Goal: Task Accomplishment & Management: Use online tool/utility

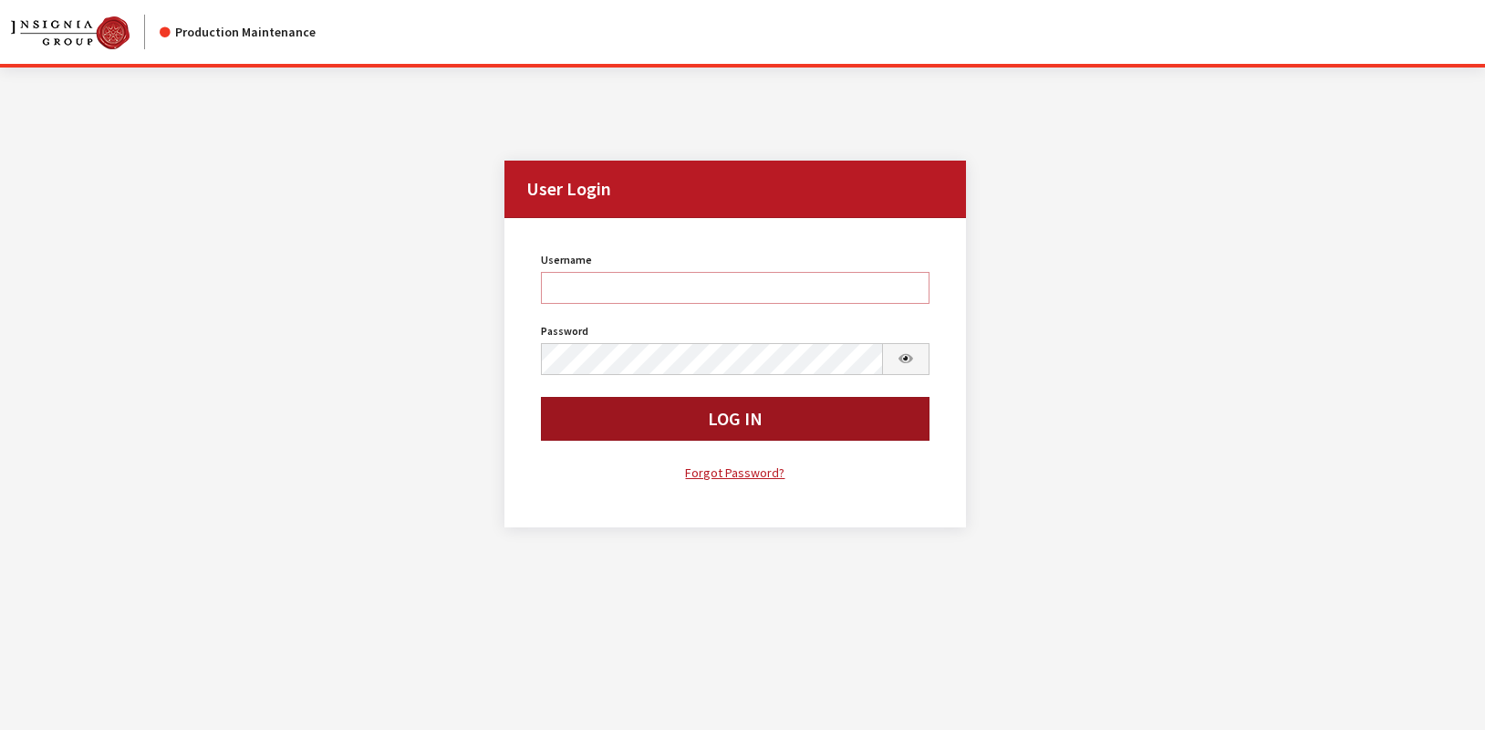
type input "rgoodwin"
click at [594, 431] on button "Log In" at bounding box center [735, 419] width 388 height 44
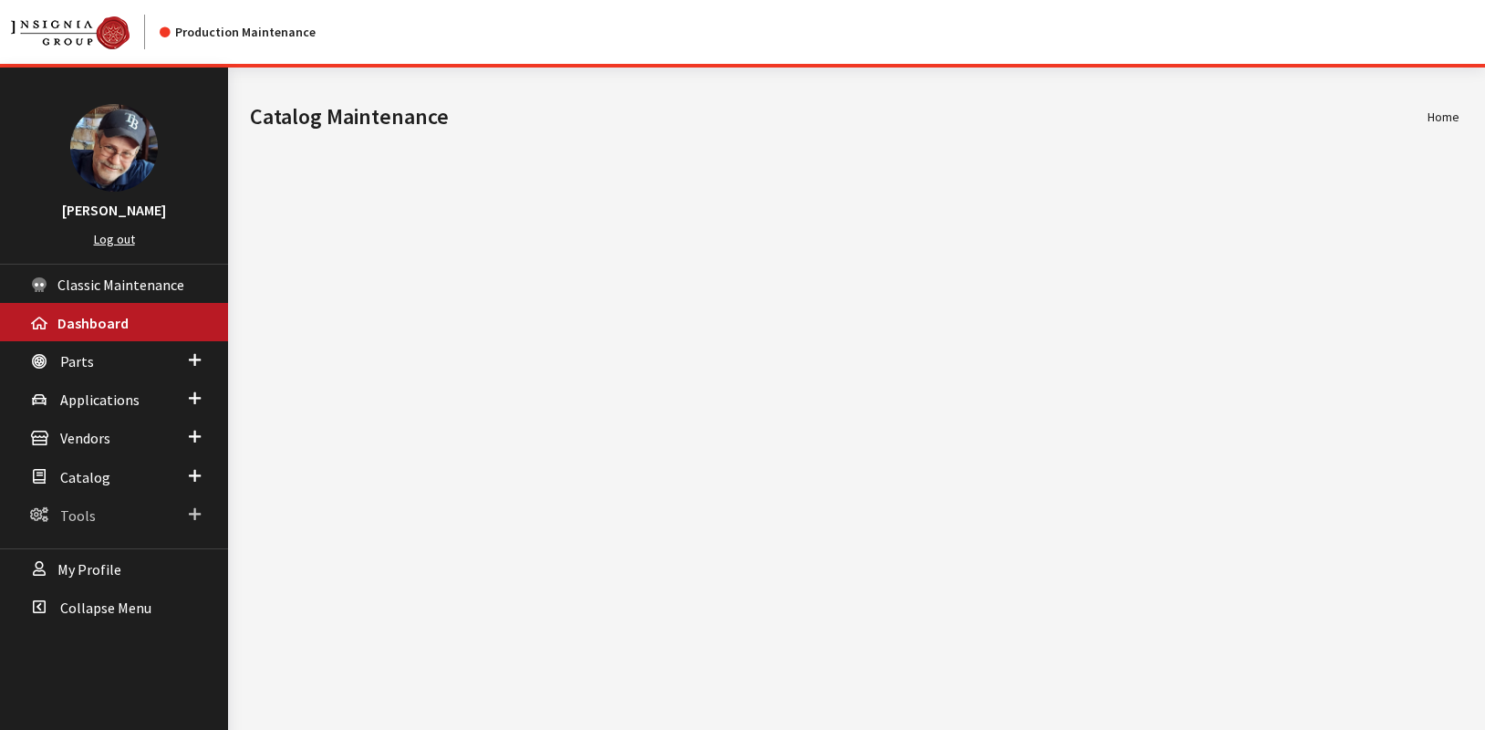
click at [78, 512] on span "Tools" at bounding box center [78, 515] width 36 height 18
click at [79, 554] on span "Azure" at bounding box center [75, 551] width 32 height 16
click at [88, 584] on link "Billing" at bounding box center [114, 585] width 228 height 34
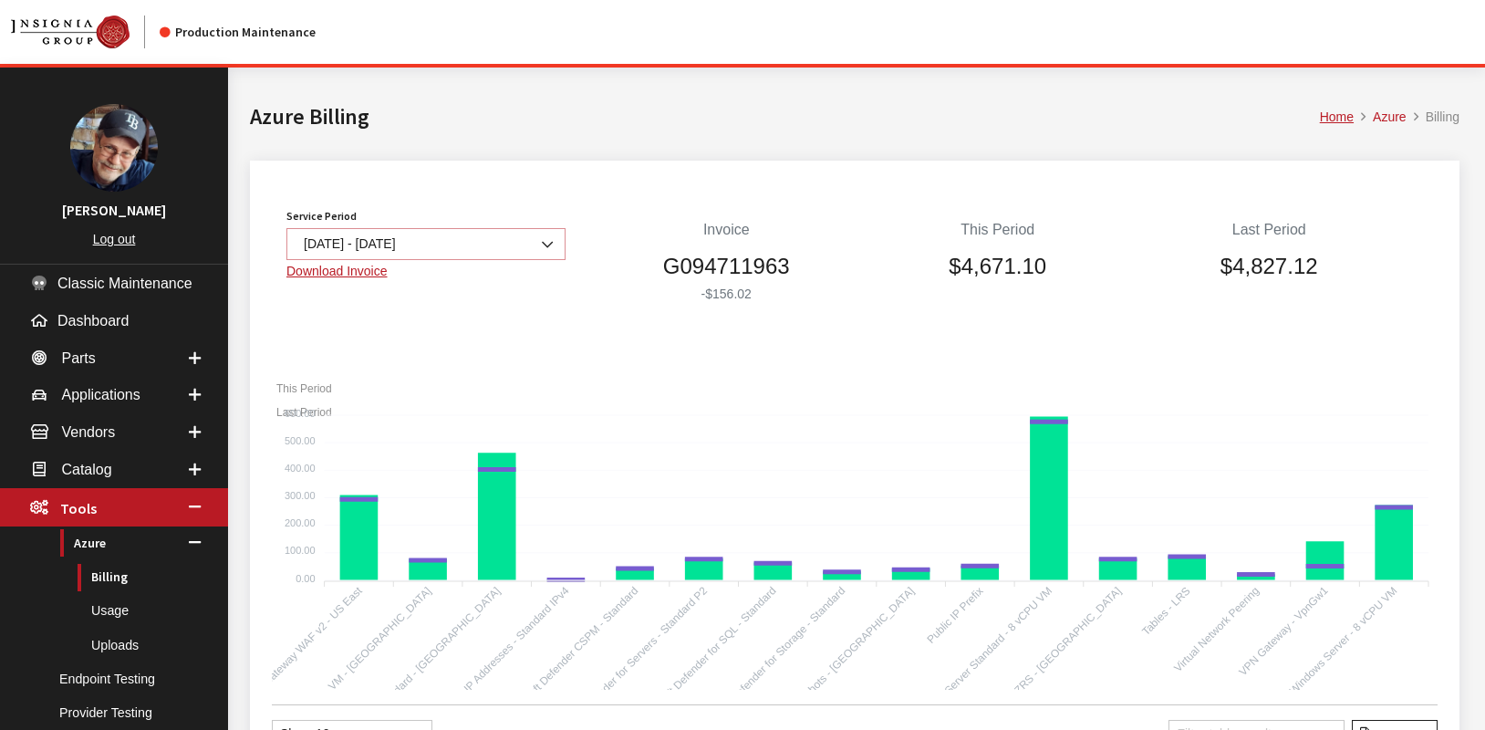
click at [542, 235] on b at bounding box center [542, 235] width 0 height 0
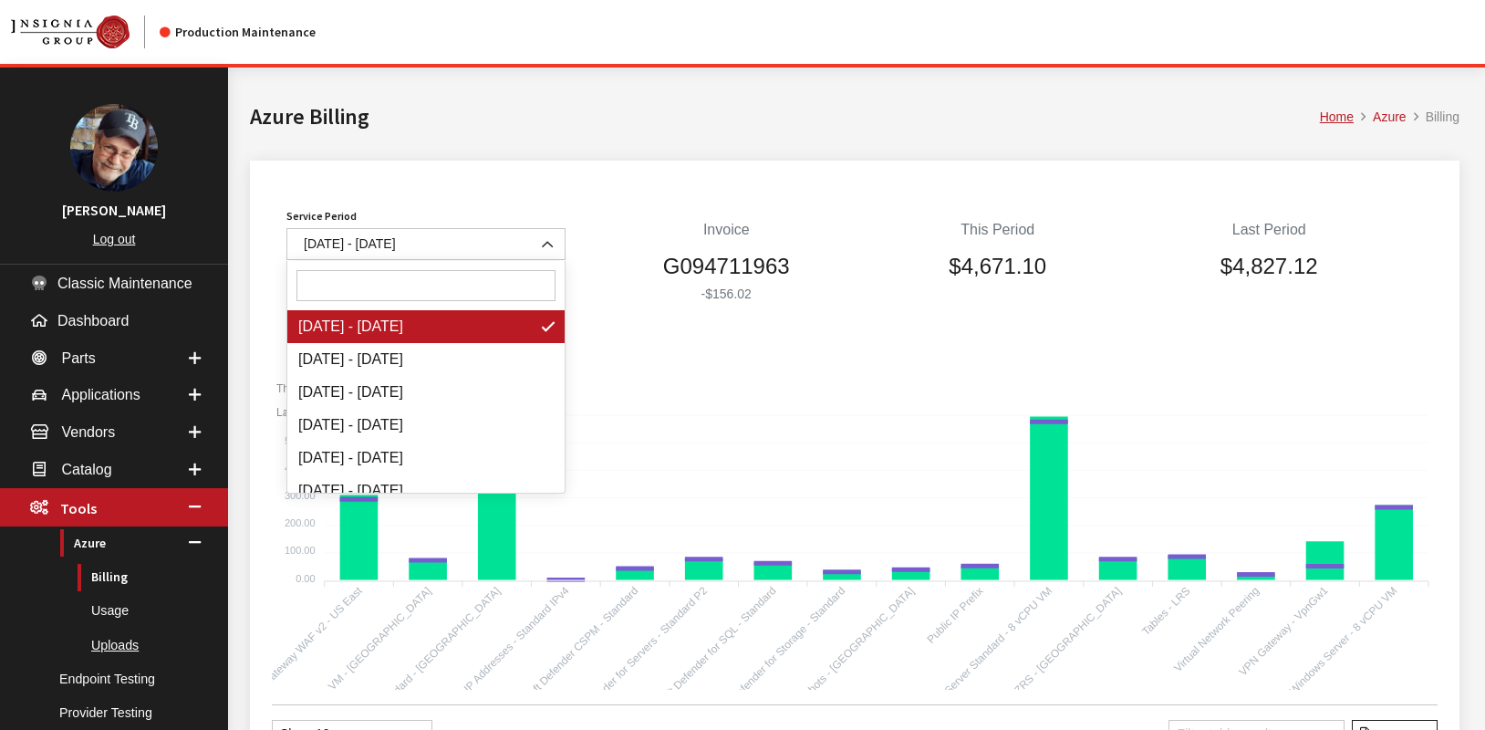
click at [116, 644] on link "Uploads" at bounding box center [114, 646] width 228 height 34
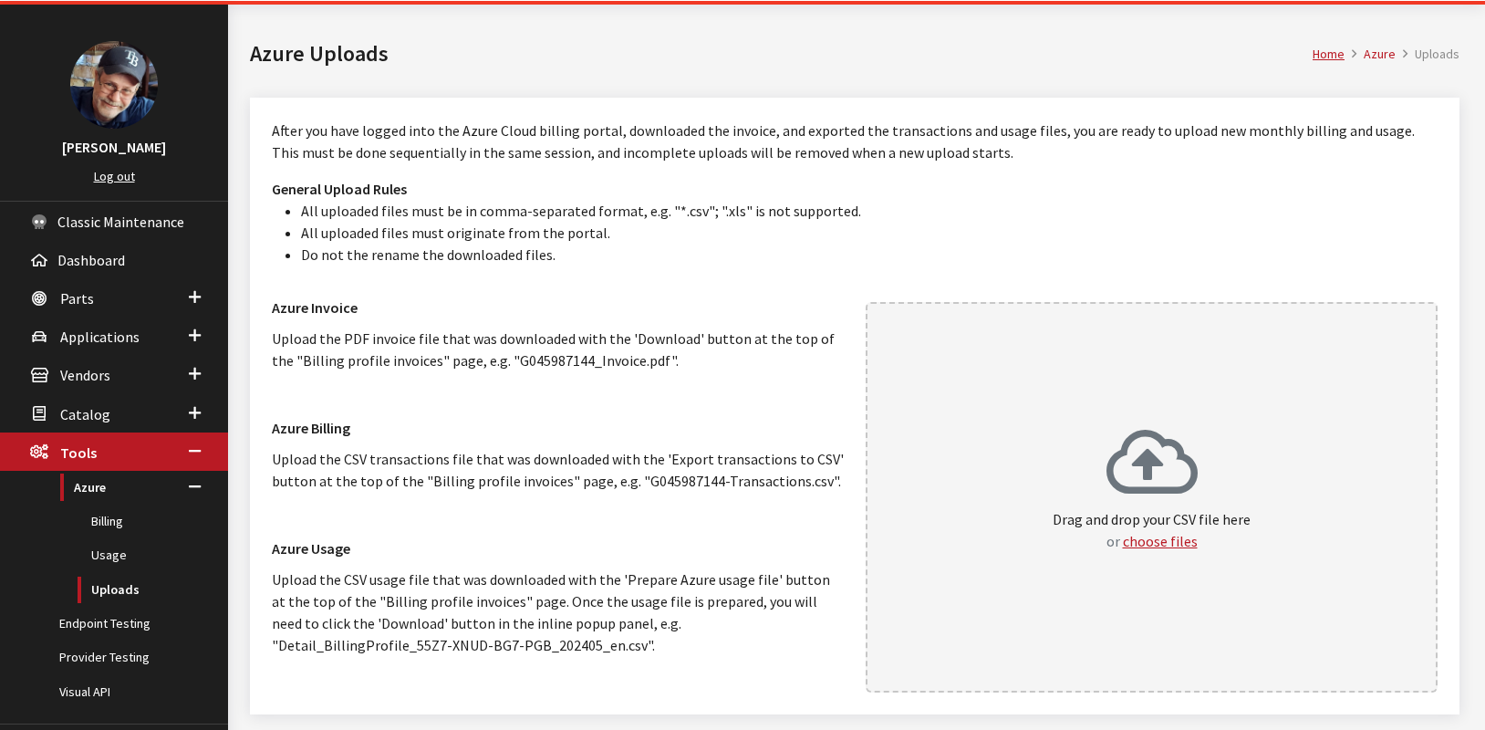
scroll to position [149, 0]
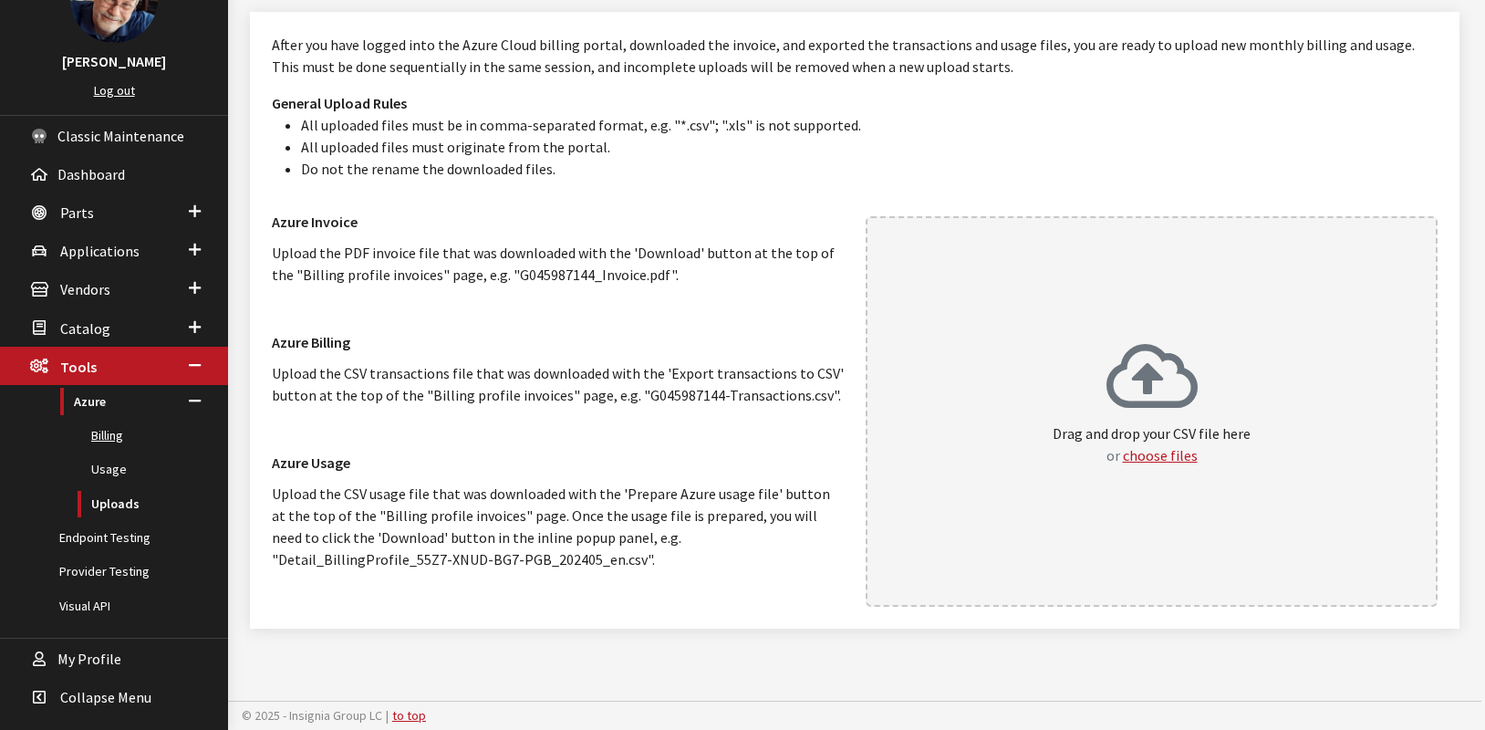
click at [107, 442] on link "Billing" at bounding box center [114, 436] width 228 height 34
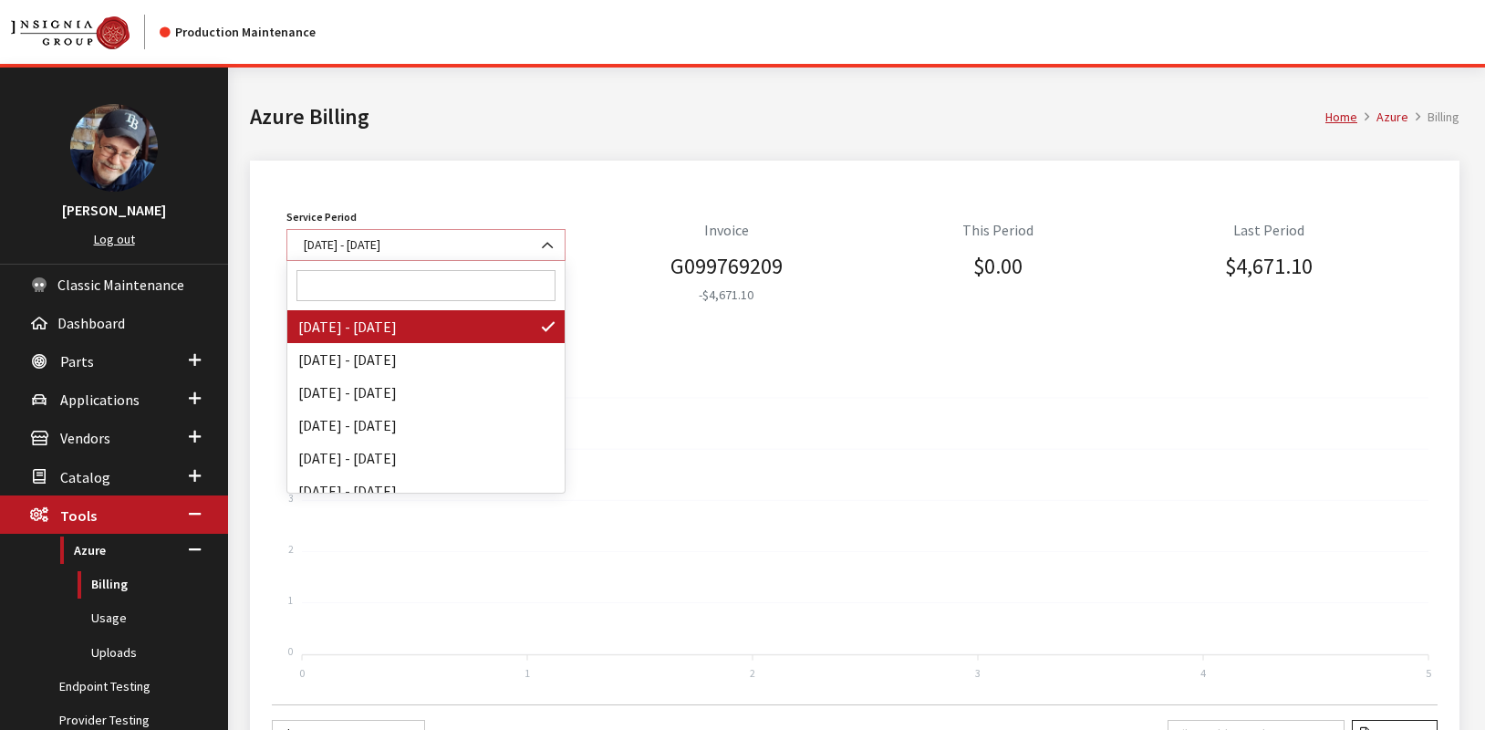
click at [542, 236] on b at bounding box center [542, 236] width 0 height 0
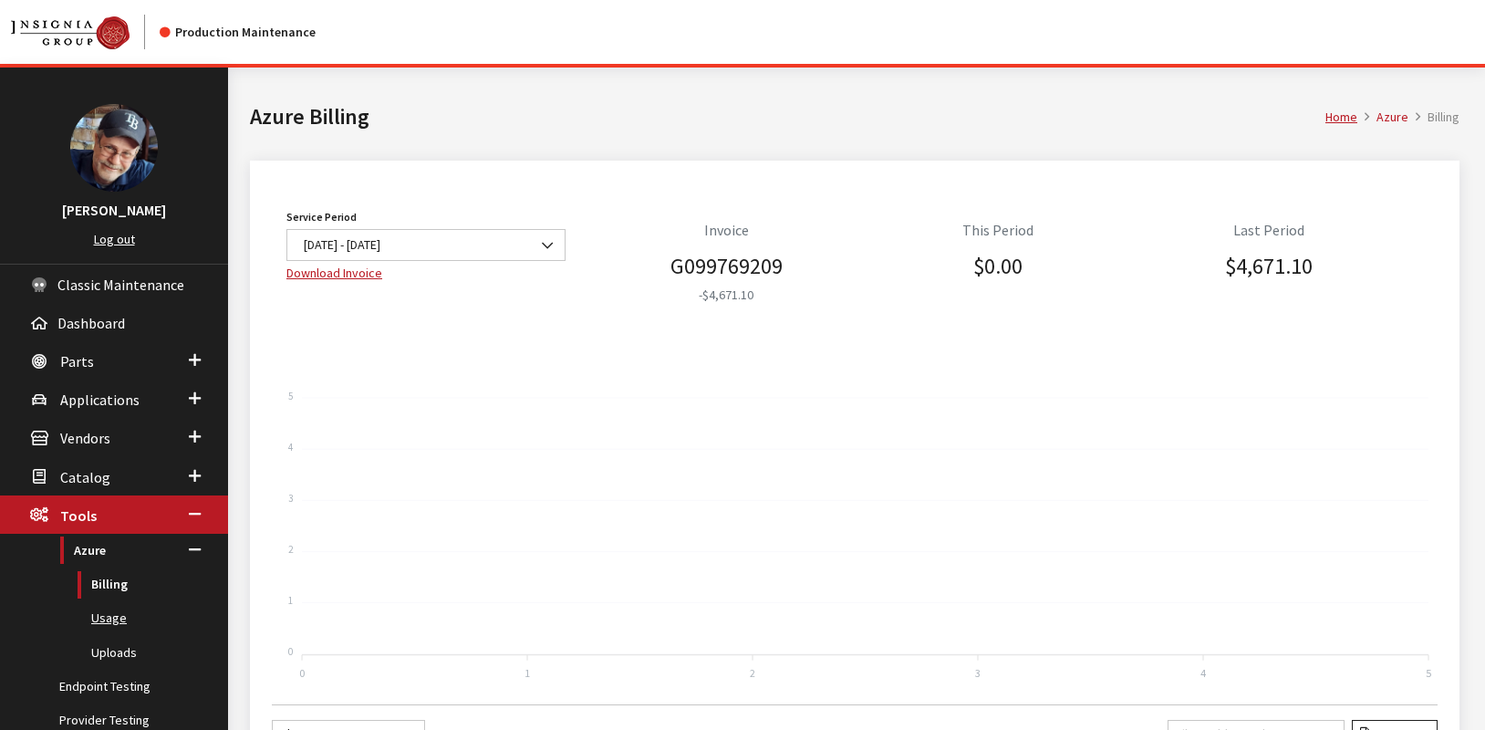
click at [120, 619] on link "Usage" at bounding box center [114, 618] width 228 height 34
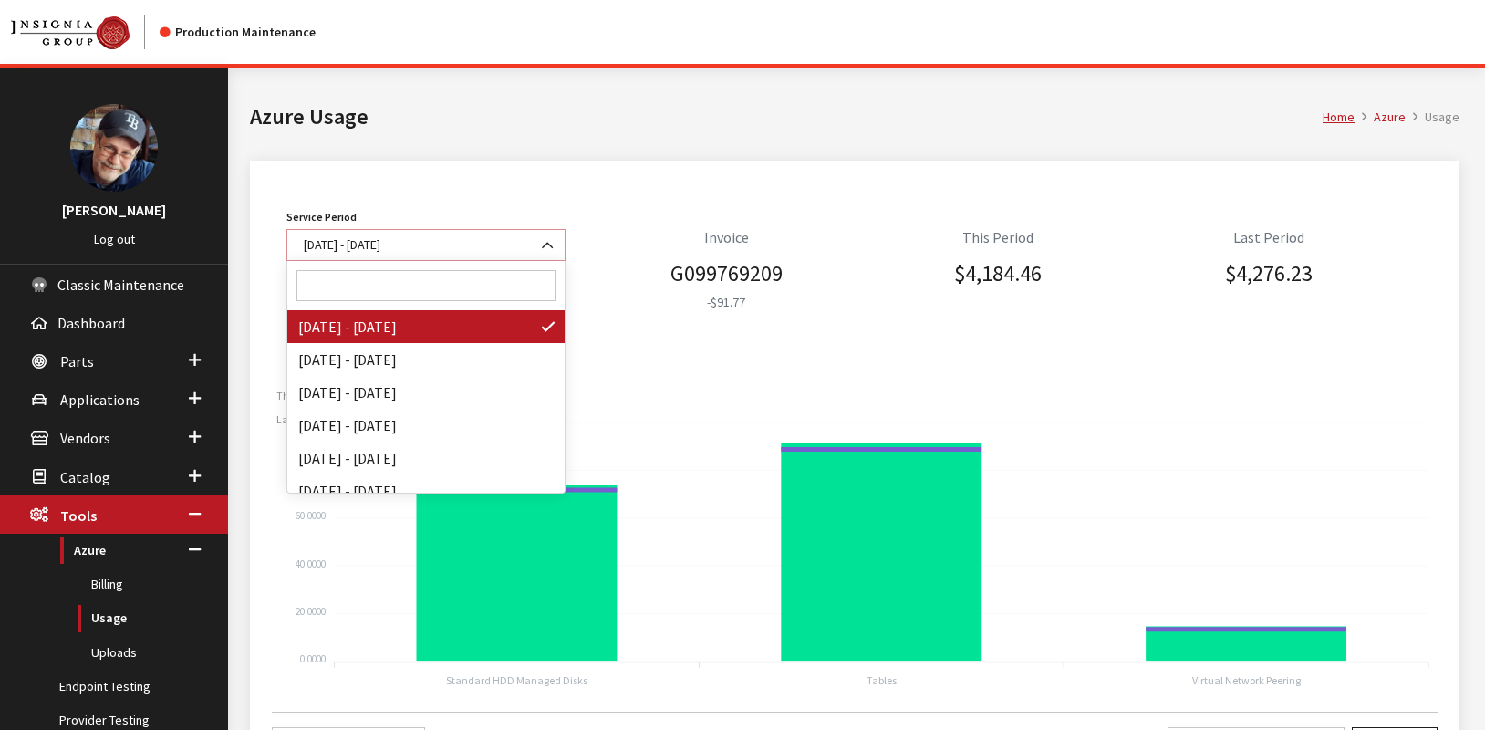
click at [542, 236] on b at bounding box center [542, 236] width 0 height 0
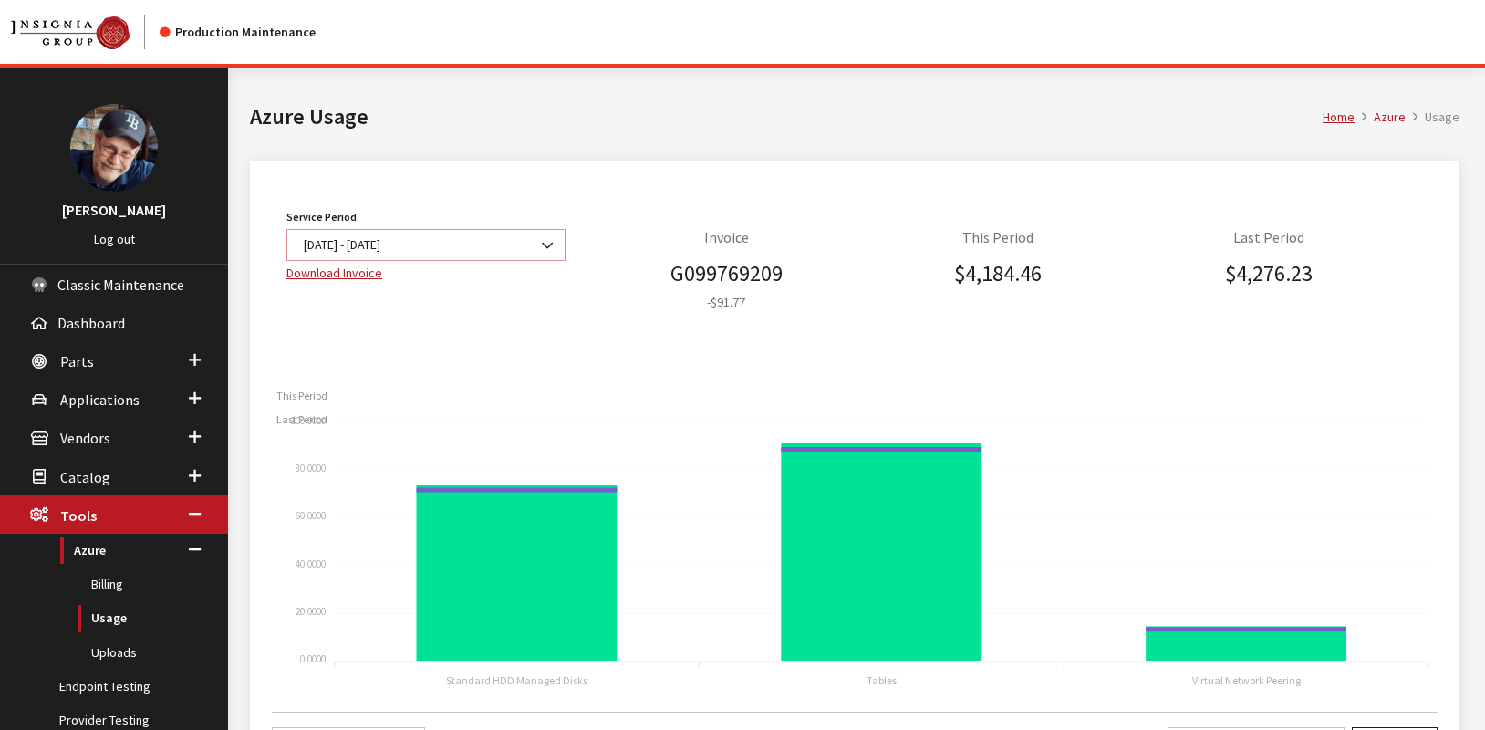
click at [542, 236] on b at bounding box center [542, 236] width 0 height 0
click at [118, 583] on link "Billing" at bounding box center [114, 585] width 228 height 34
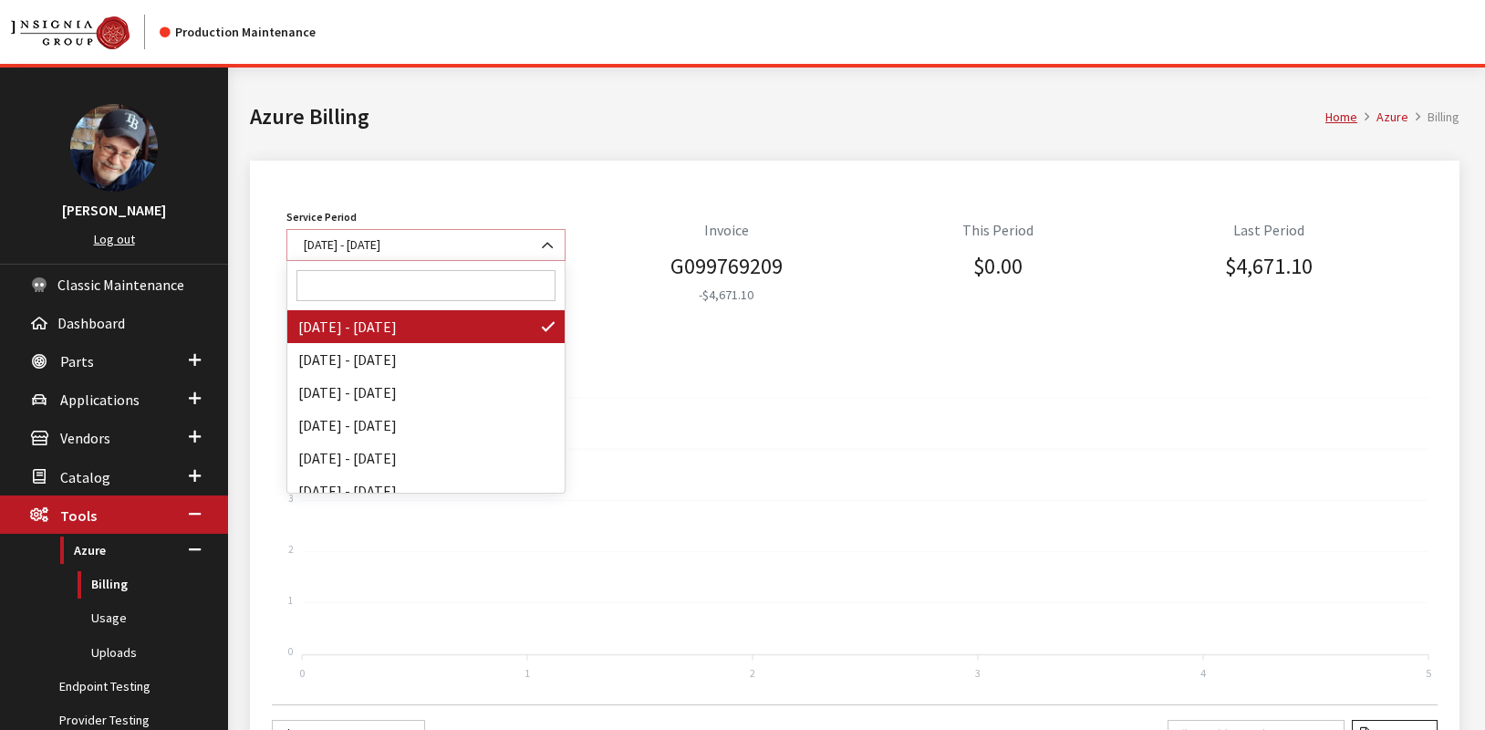
click at [542, 236] on b at bounding box center [542, 236] width 0 height 0
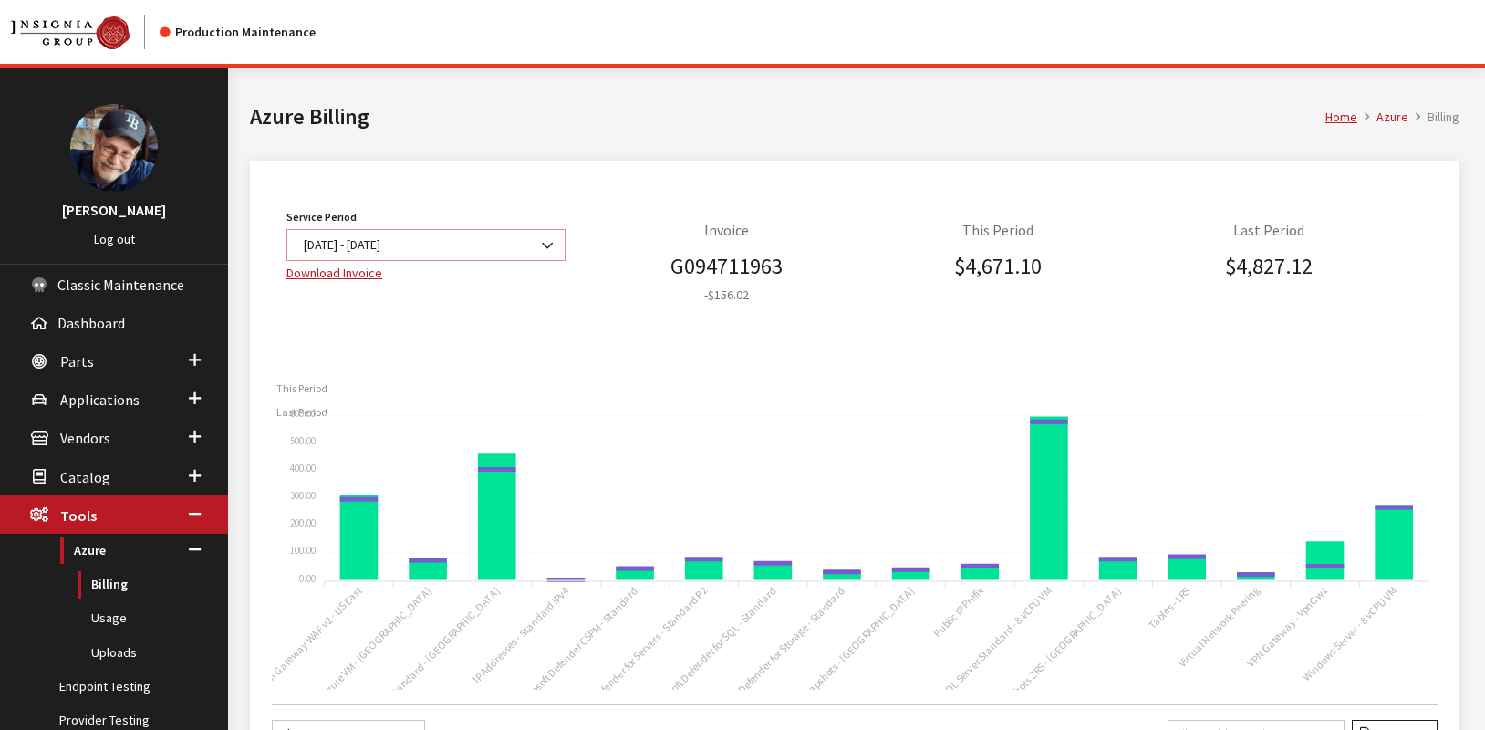
click at [542, 236] on b at bounding box center [542, 236] width 0 height 0
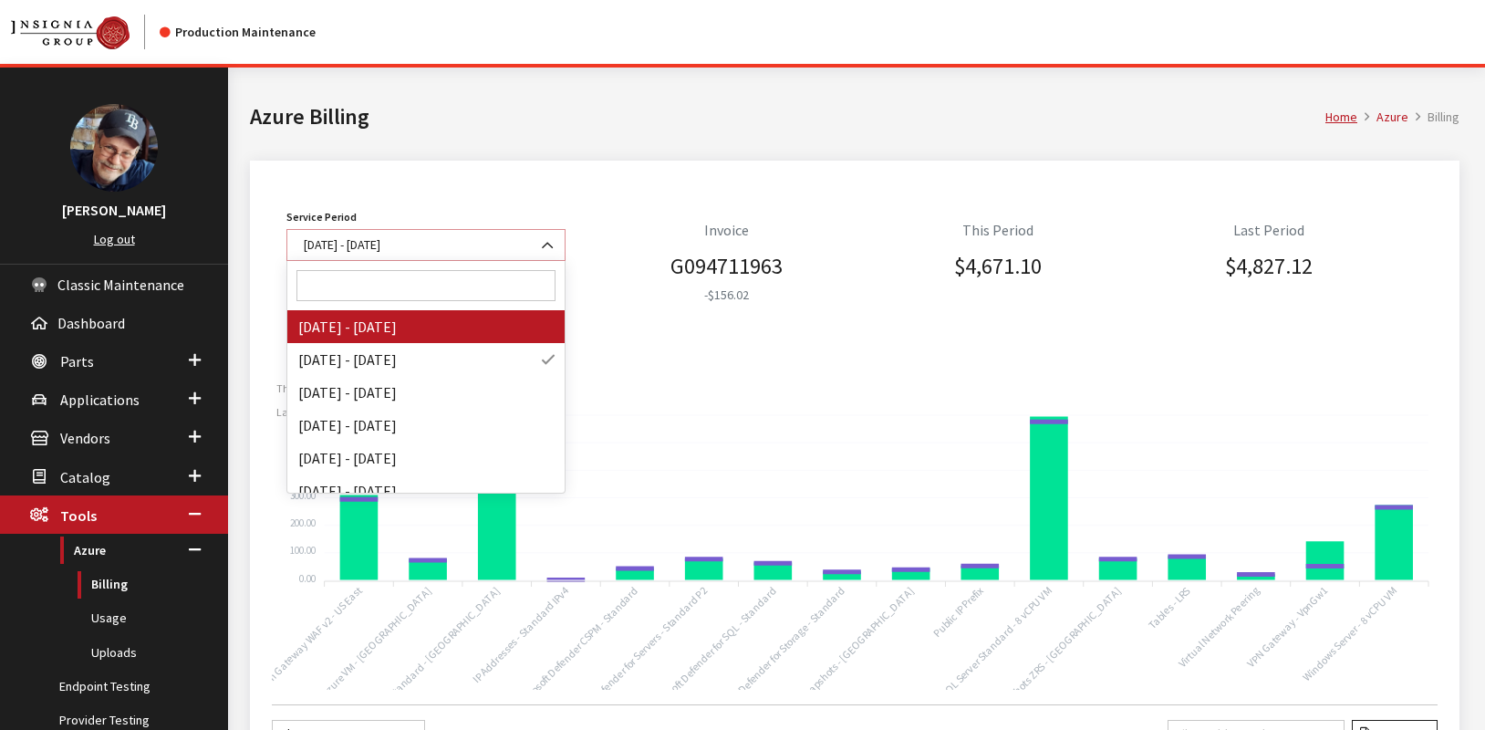
select select "18"
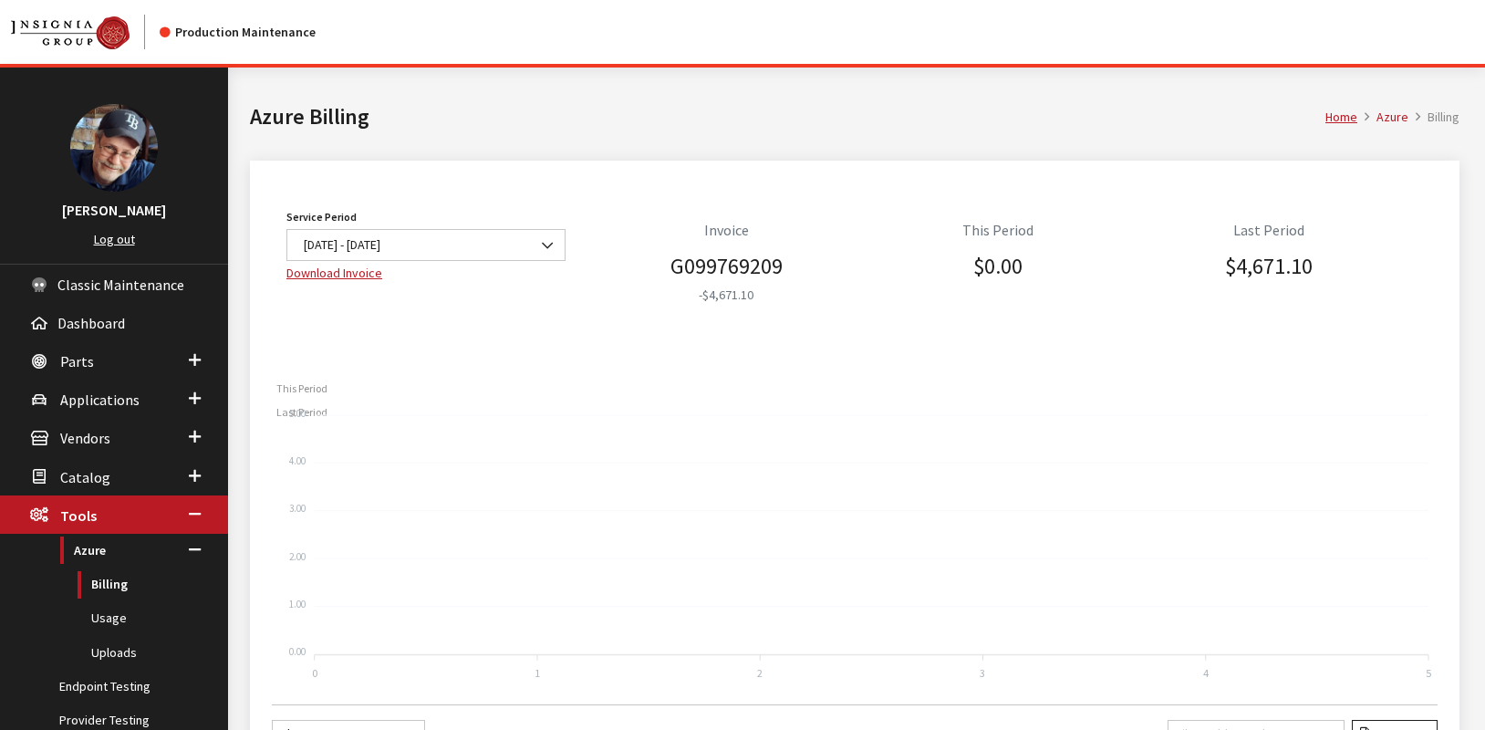
click at [516, 123] on h1 "Azure Billing" at bounding box center [788, 116] width 1076 height 33
click at [118, 657] on link "Uploads" at bounding box center [114, 653] width 228 height 34
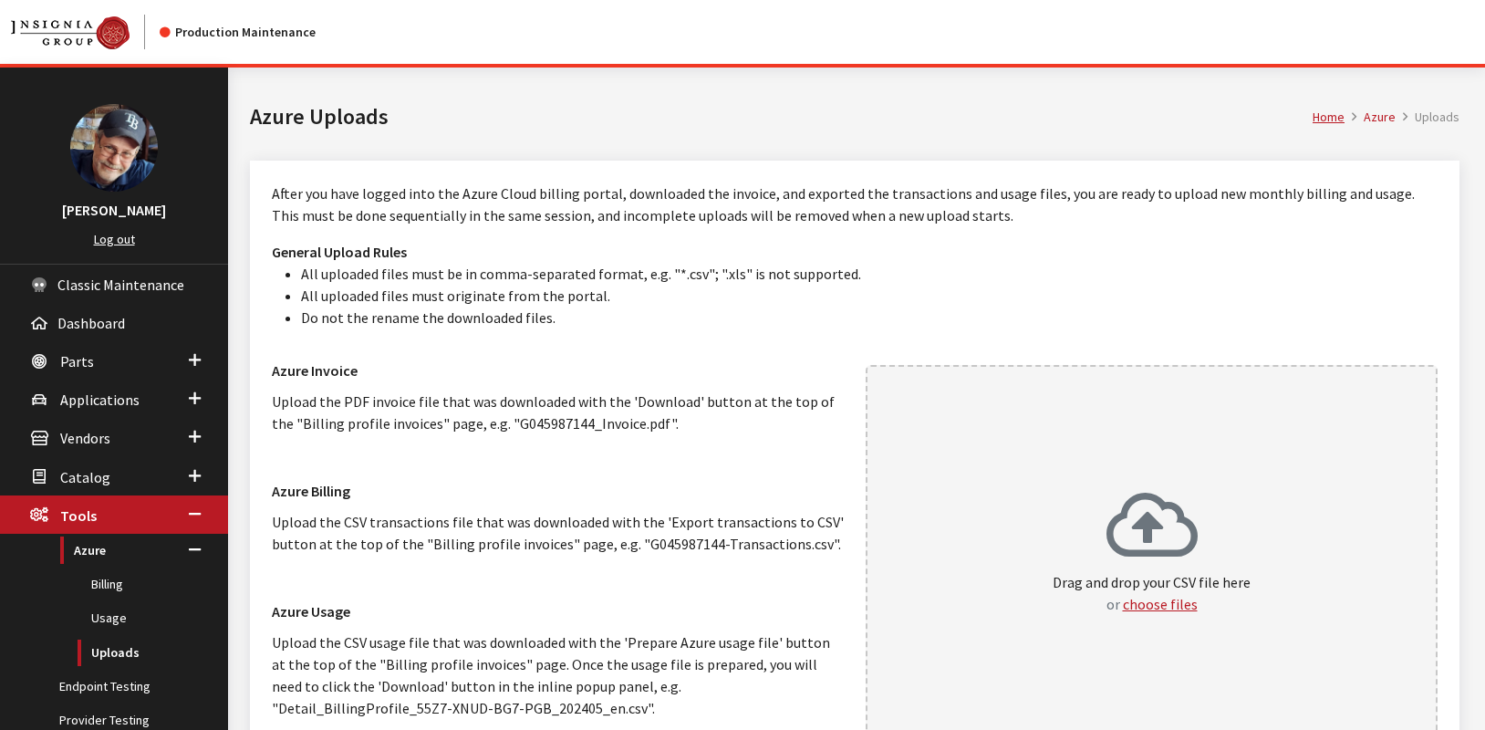
click at [579, 115] on h1 "Azure Uploads" at bounding box center [781, 116] width 1063 height 33
click at [100, 587] on link "Billing" at bounding box center [114, 585] width 228 height 34
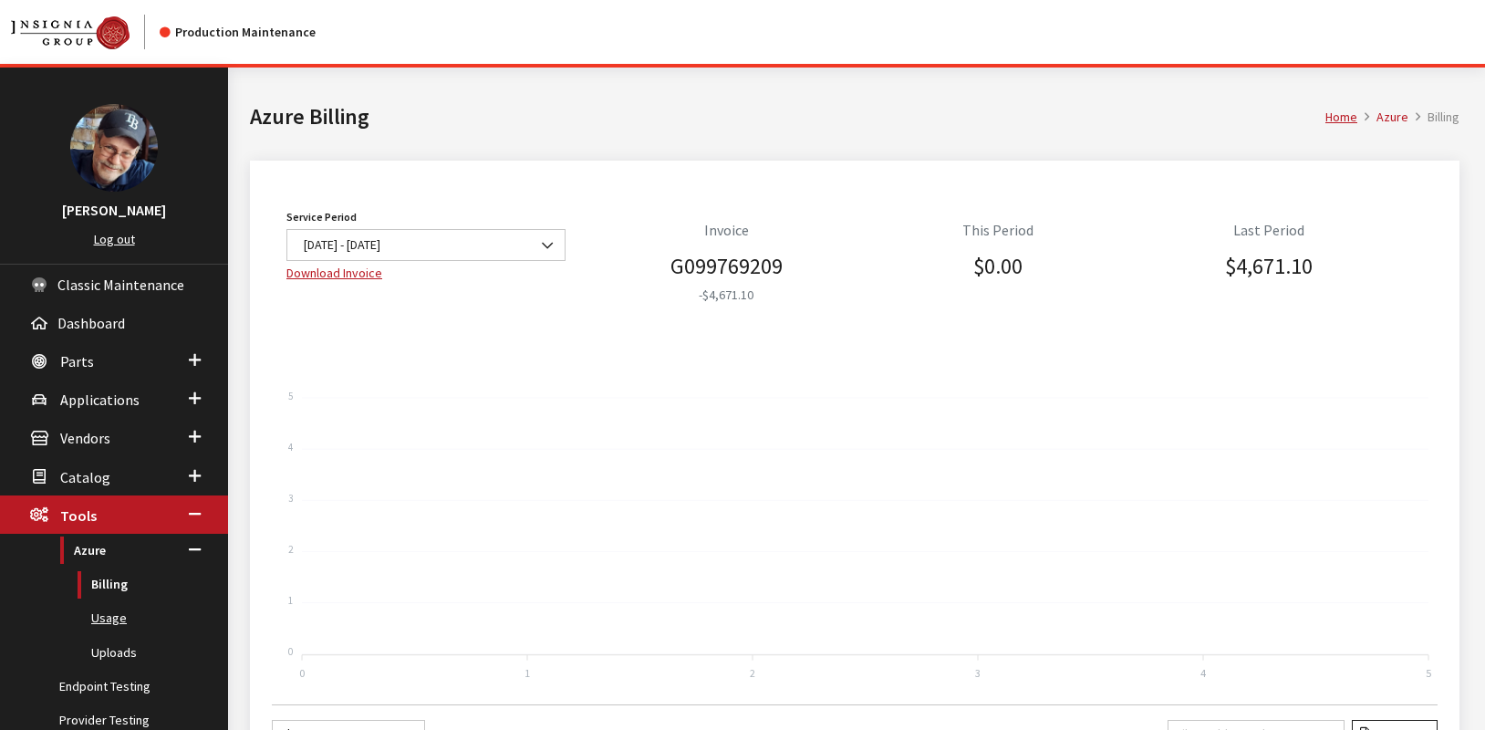
click at [110, 621] on link "Usage" at bounding box center [114, 618] width 228 height 34
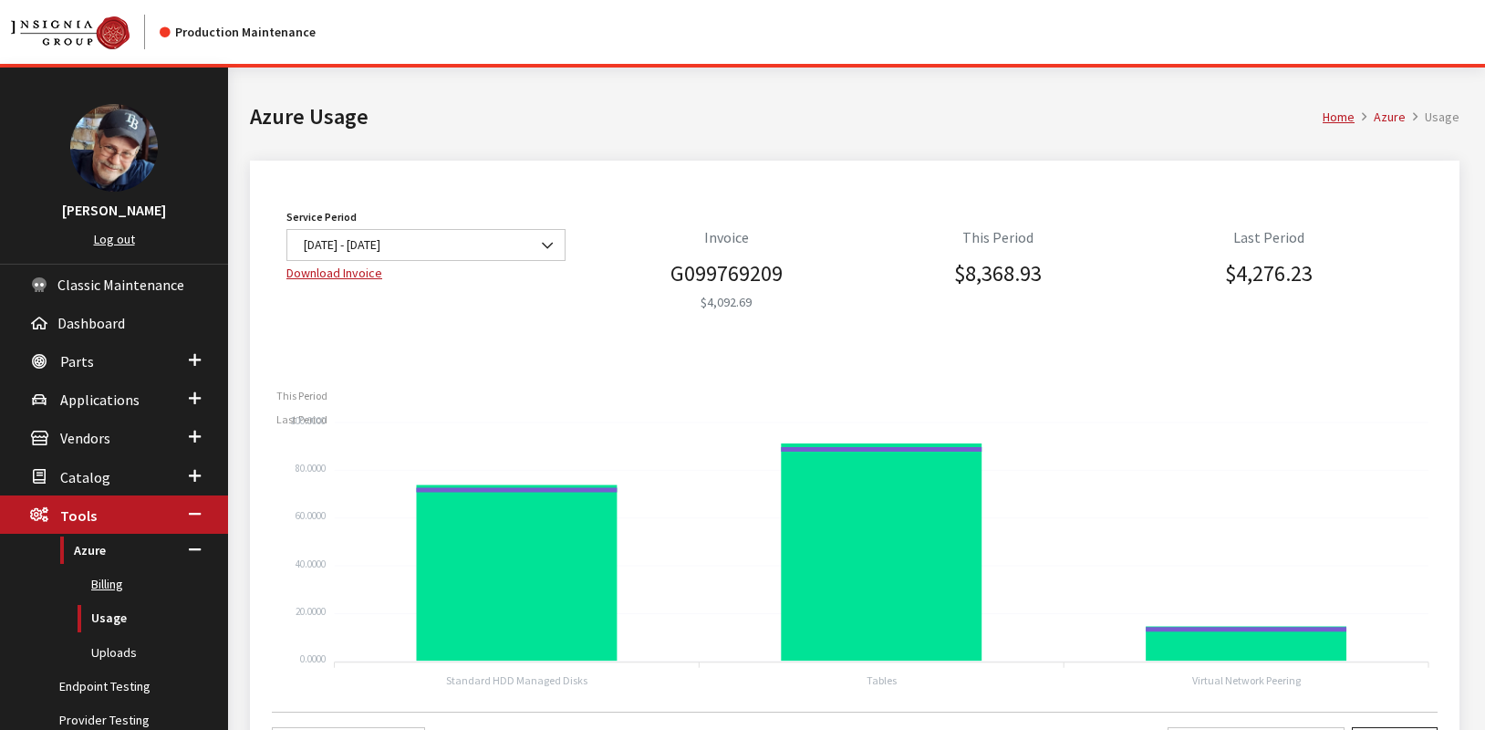
click at [102, 583] on link "Billing" at bounding box center [114, 585] width 228 height 34
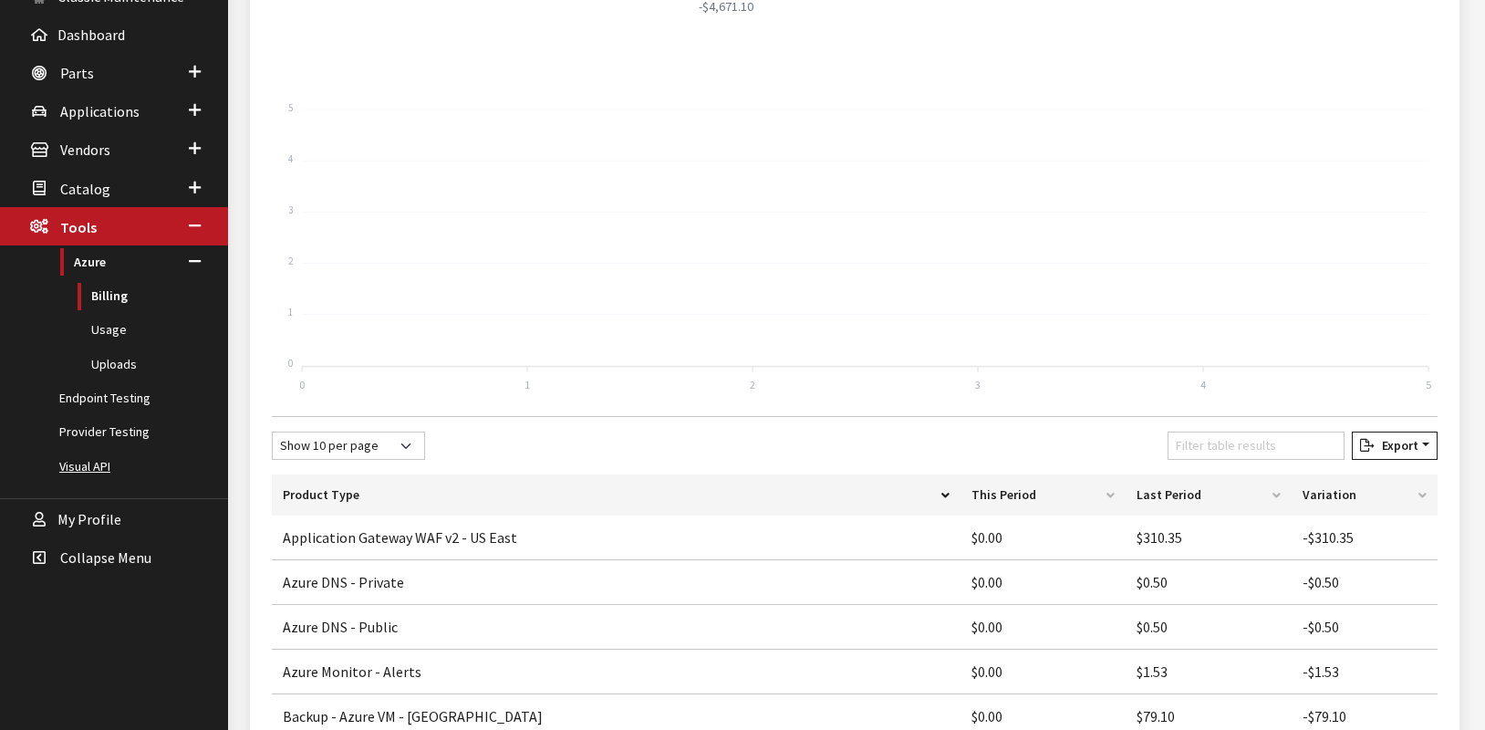
scroll to position [302, 0]
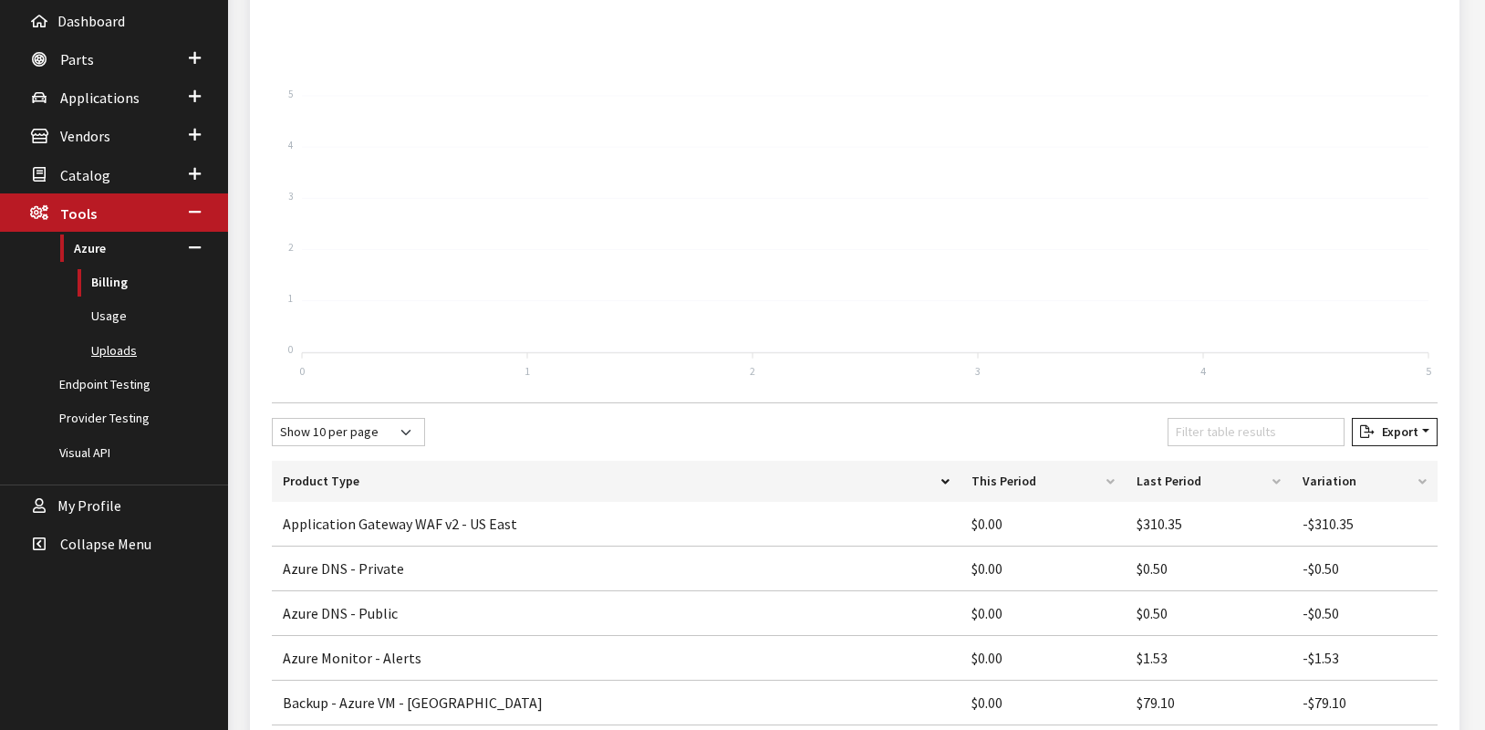
click at [122, 346] on link "Uploads" at bounding box center [114, 351] width 228 height 34
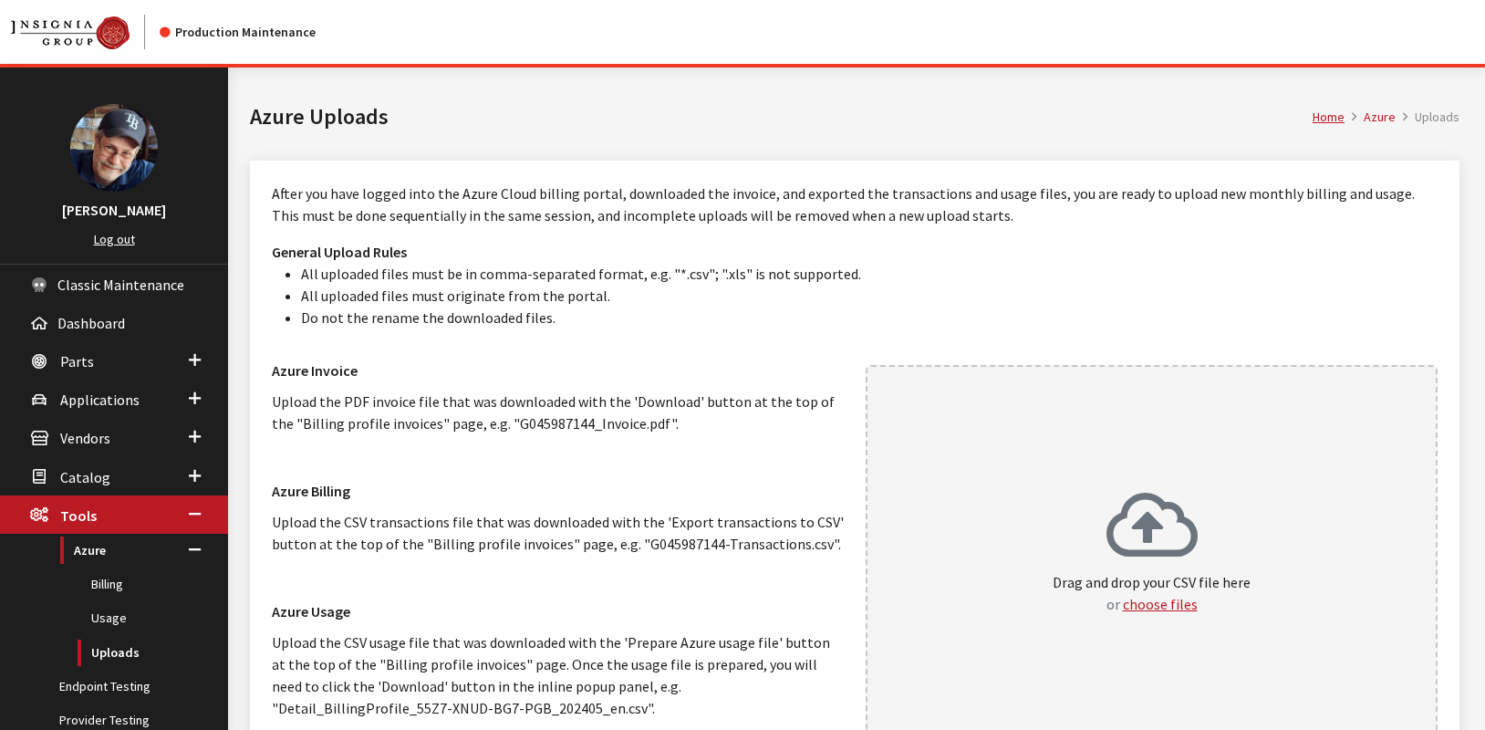
click at [550, 118] on h1 "Azure Uploads" at bounding box center [781, 116] width 1063 height 33
click at [543, 92] on div "Home Azure Uploads Azure Uploads" at bounding box center [855, 114] width 1232 height 93
click at [100, 585] on link "Billing" at bounding box center [114, 585] width 228 height 34
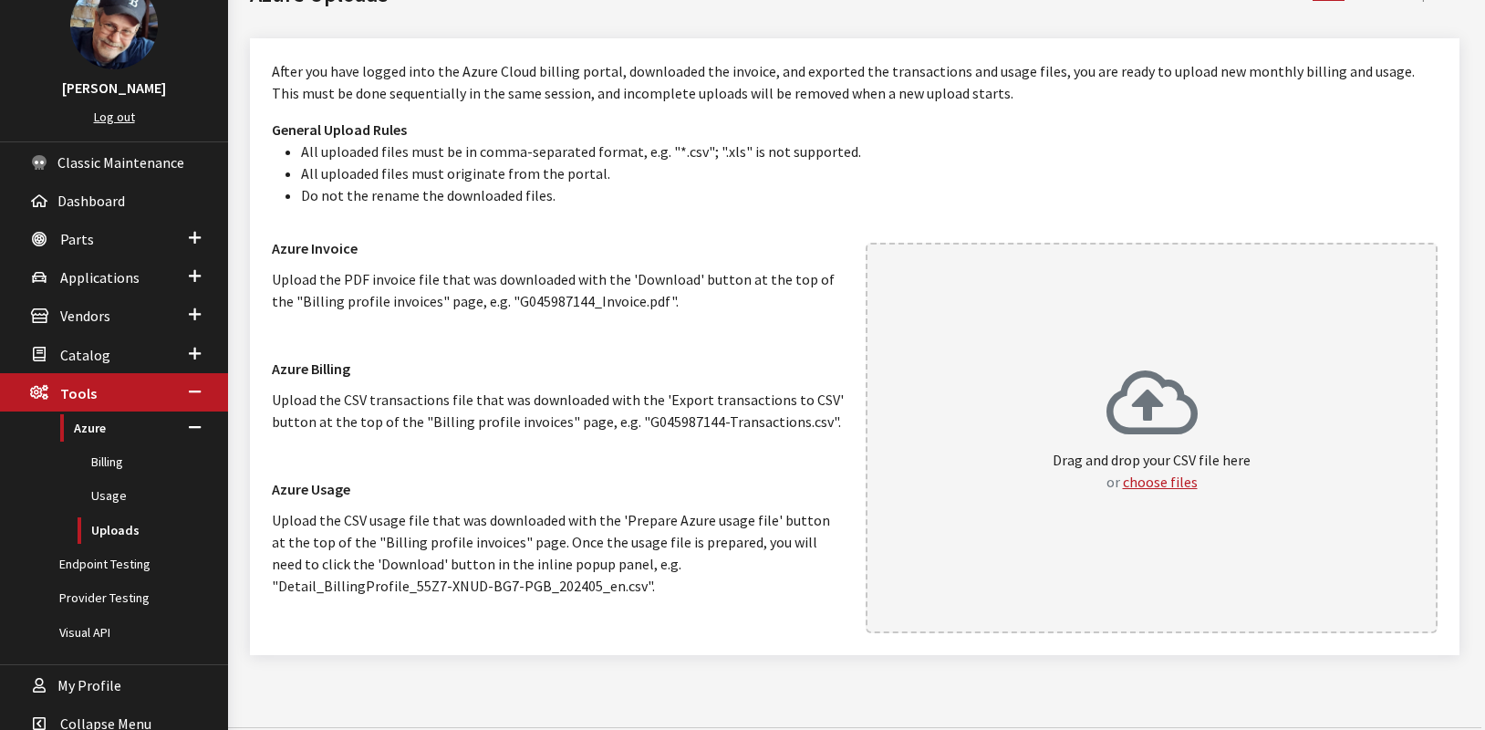
scroll to position [149, 0]
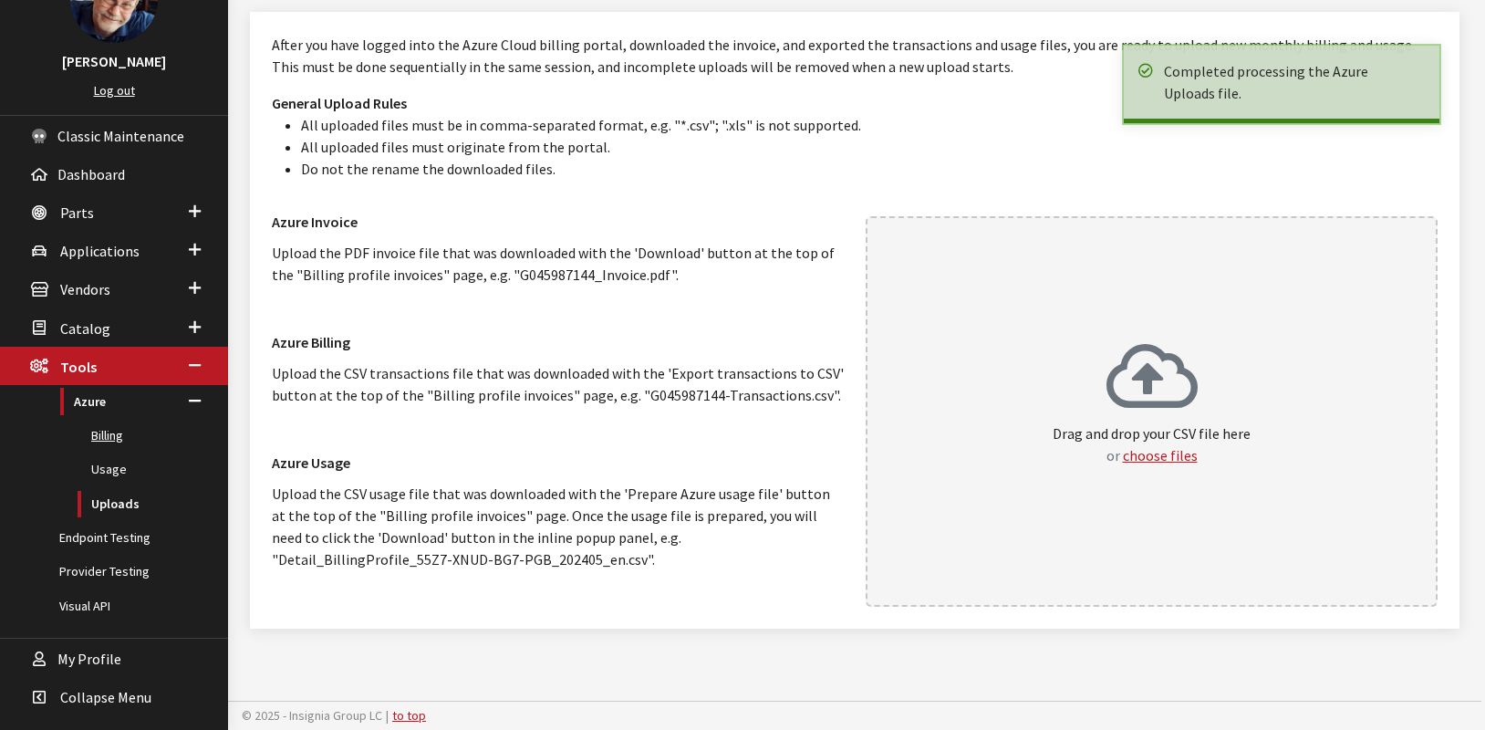
click at [117, 431] on link "Billing" at bounding box center [114, 436] width 228 height 34
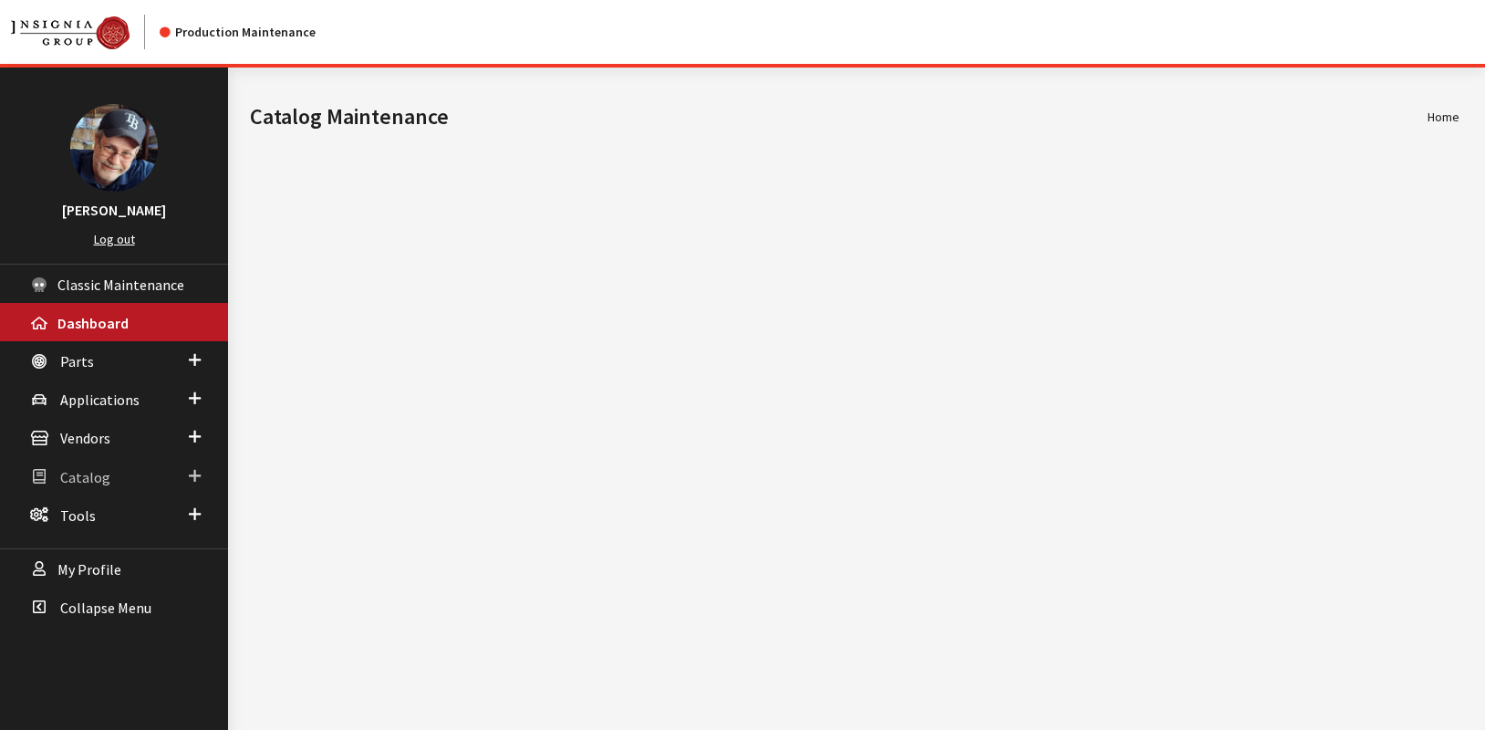
click at [83, 481] on span "Catalog" at bounding box center [85, 477] width 50 height 18
click at [74, 650] on span "Tools" at bounding box center [78, 651] width 36 height 18
click at [78, 553] on span "Azure" at bounding box center [75, 551] width 32 height 16
click at [83, 586] on link "Billing" at bounding box center [114, 585] width 228 height 34
click at [86, 481] on span "Catalog" at bounding box center [85, 477] width 50 height 18
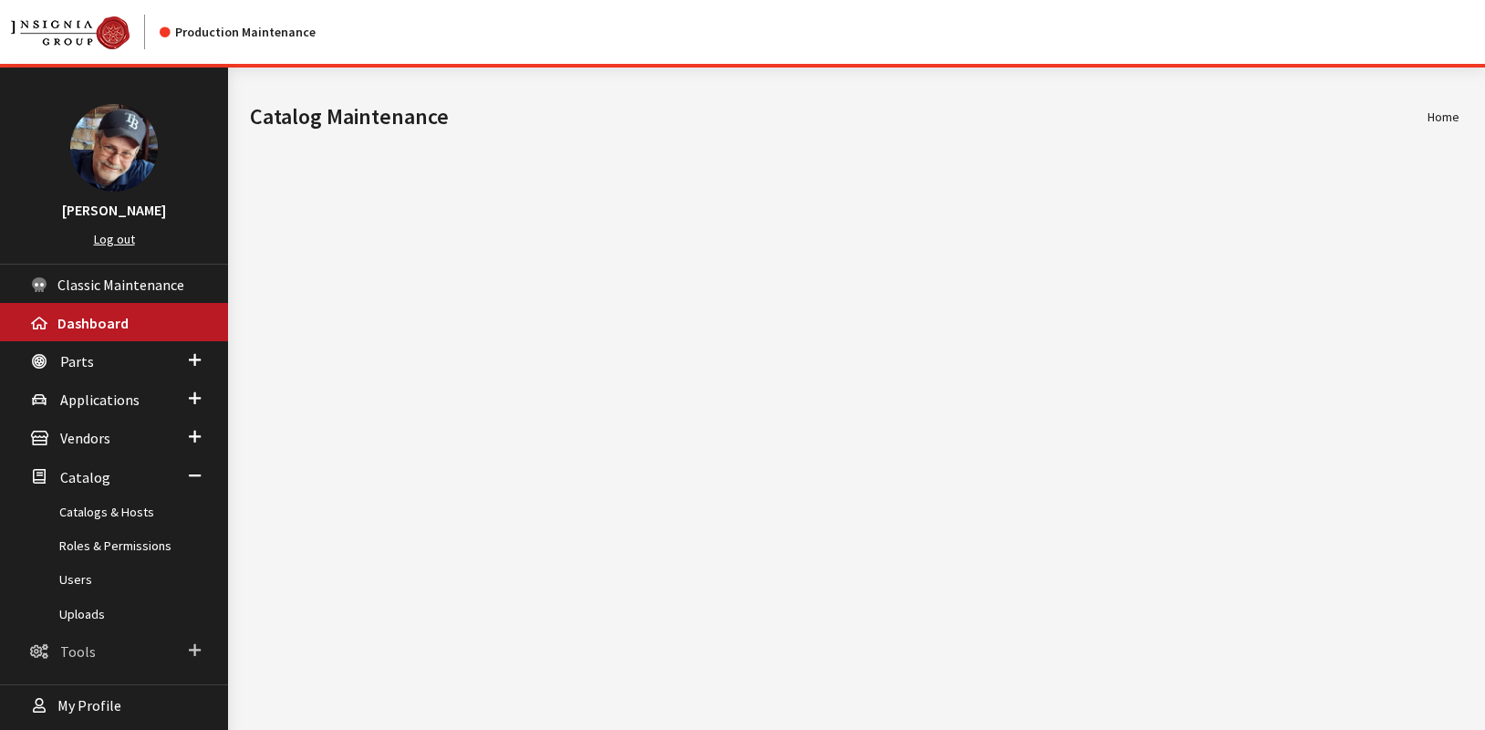
click at [78, 657] on span "Tools" at bounding box center [78, 651] width 36 height 18
click at [83, 551] on span "Azure" at bounding box center [75, 551] width 32 height 16
click at [89, 650] on link "Uploads" at bounding box center [114, 654] width 228 height 34
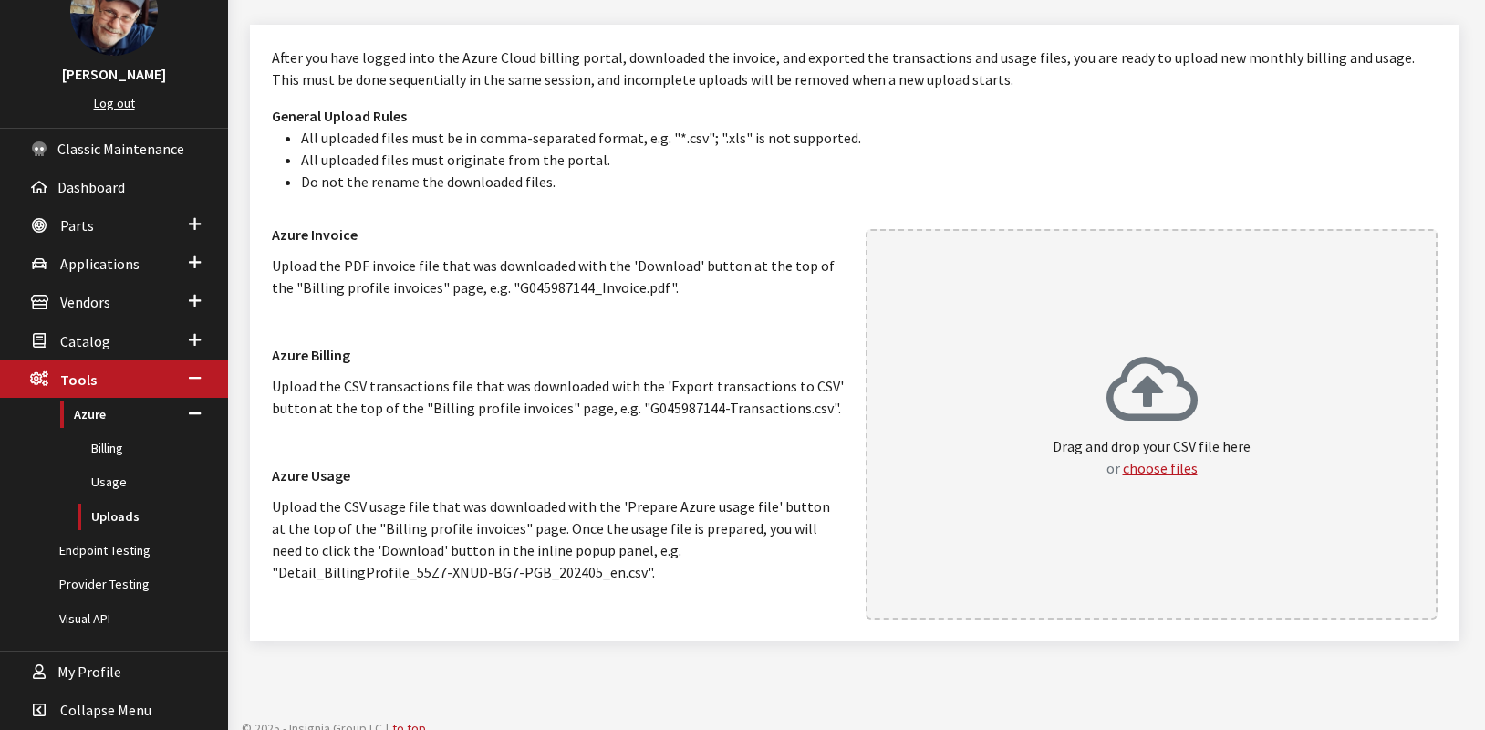
scroll to position [149, 0]
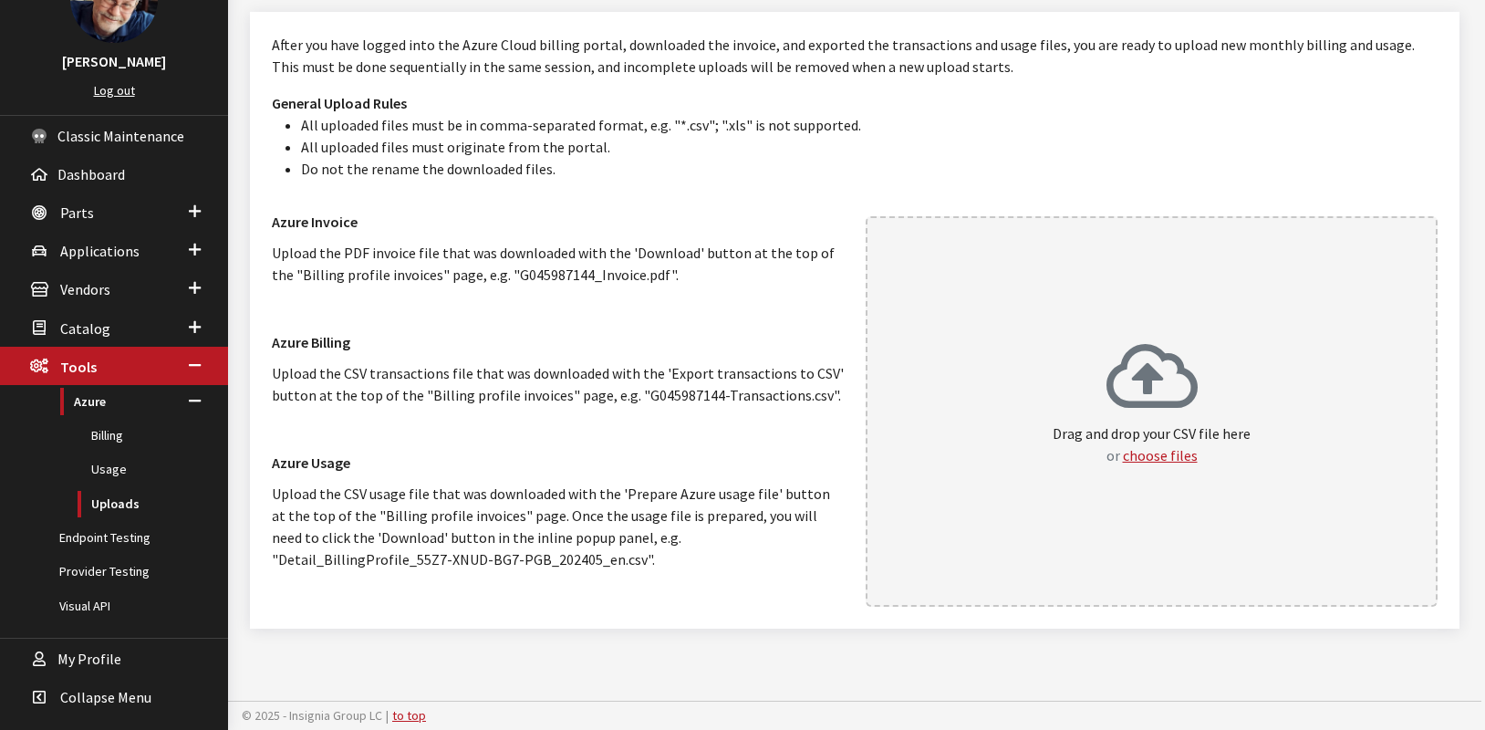
click at [614, 68] on p "After you have logged into the Azure Cloud billing portal, downloaded the invoi…" at bounding box center [855, 56] width 1166 height 44
click at [360, 634] on div "After you have logged into the Azure Cloud billing portal, downloaded the invoi…" at bounding box center [855, 331] width 1232 height 639
click at [404, 213] on h3 "Azure Invoice" at bounding box center [558, 222] width 572 height 22
click at [1110, 141] on li "All uploaded files must originate from the portal." at bounding box center [869, 147] width 1137 height 22
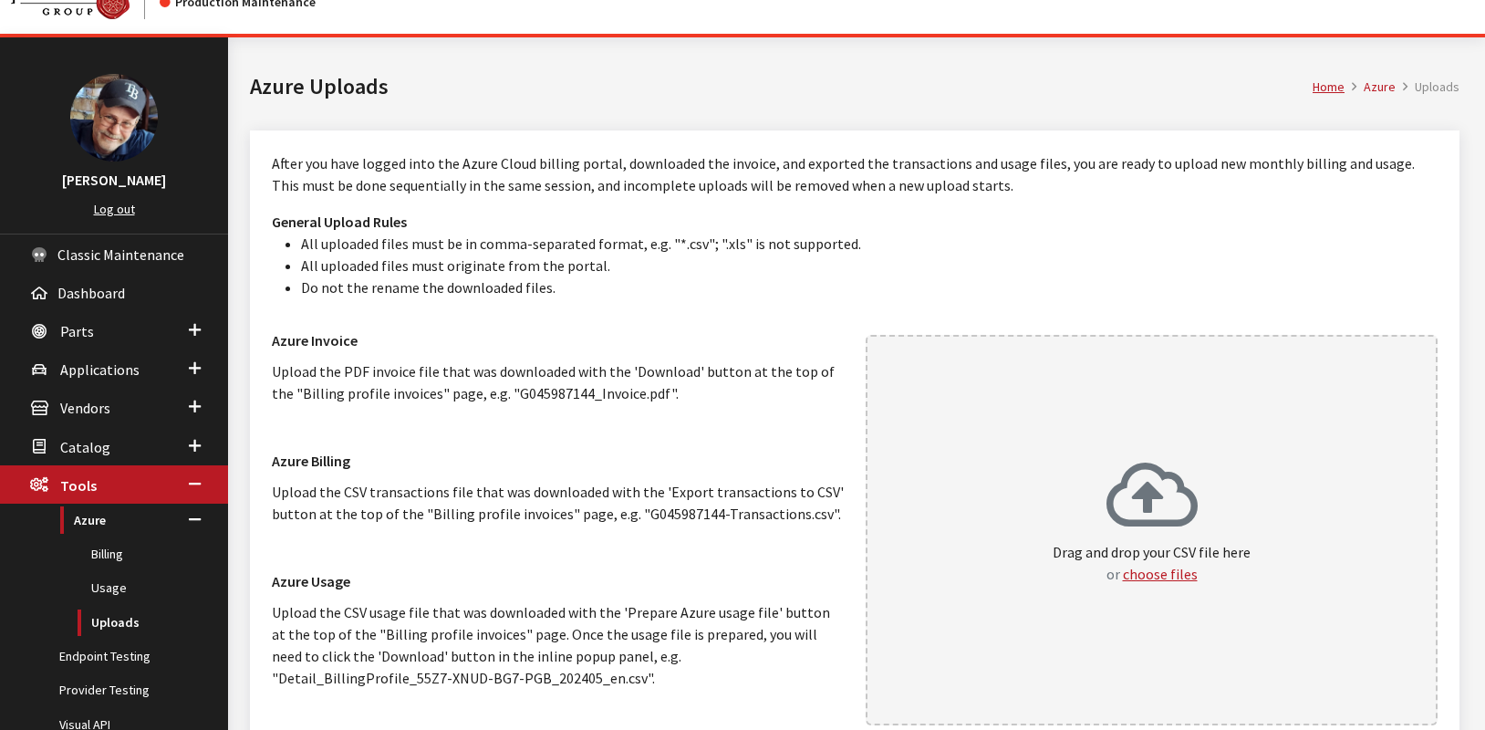
scroll to position [0, 0]
